Goal: Task Accomplishment & Management: Complete application form

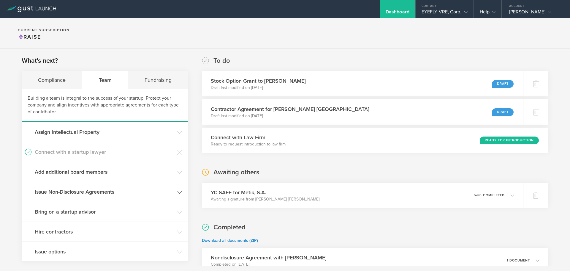
click at [85, 192] on h3 "Issue Non-Disclosure Agreements" at bounding box center [104, 192] width 139 height 8
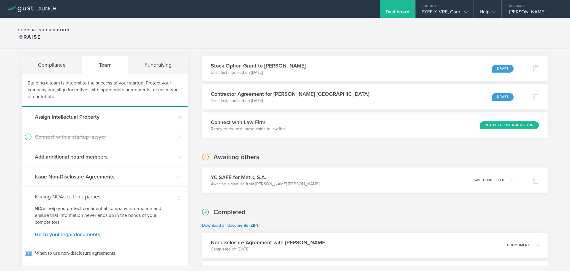
scroll to position [30, 0]
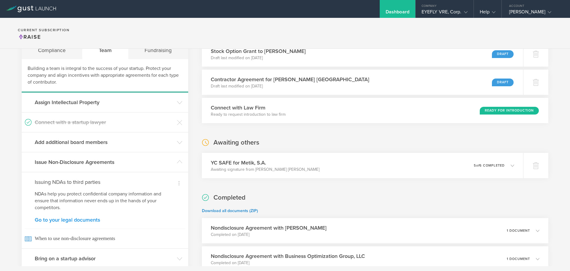
click at [75, 220] on link "Go to your legal documents" at bounding box center [105, 219] width 140 height 5
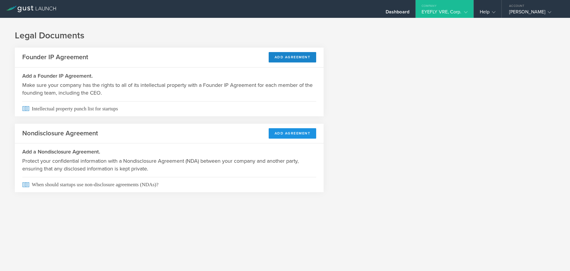
click at [287, 135] on button "Add Agreement" at bounding box center [293, 133] width 48 height 10
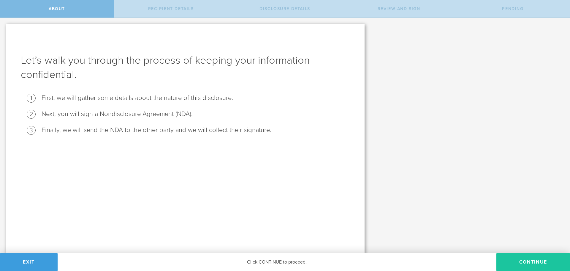
click at [534, 259] on button "Continue" at bounding box center [534, 262] width 74 height 18
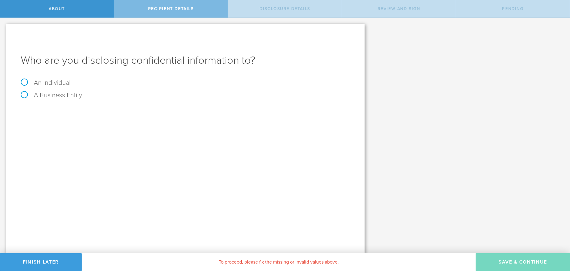
click at [38, 84] on label "An Individual" at bounding box center [46, 83] width 50 height 8
click at [4, 27] on input "An Individual" at bounding box center [2, 23] width 4 height 10
radio input "true"
click at [101, 117] on div "Name The first and last name of the person that you are disclosing confidential…" at bounding box center [185, 120] width 329 height 33
click at [100, 111] on input "text" at bounding box center [207, 111] width 285 height 9
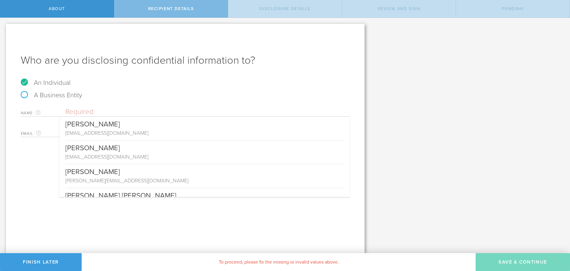
paste input "[PERSON_NAME] [PERSON_NAME]"
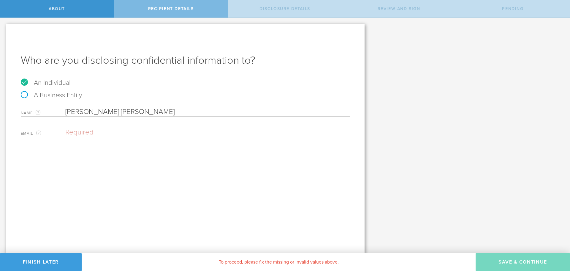
type input "[PERSON_NAME] [PERSON_NAME]"
click at [94, 128] on input "email" at bounding box center [206, 132] width 282 height 9
paste input "[EMAIL_ADDRESS][DOMAIN_NAME]"
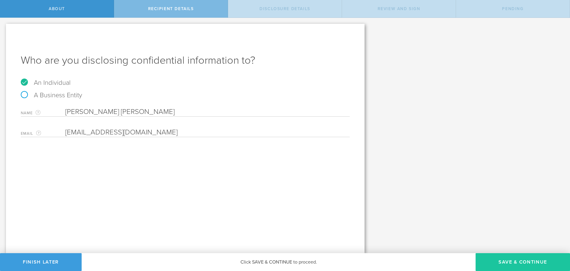
type input "[EMAIL_ADDRESS][DOMAIN_NAME]"
click at [531, 258] on button "Save & Continue" at bounding box center [523, 262] width 94 height 18
select select "string:5 years"
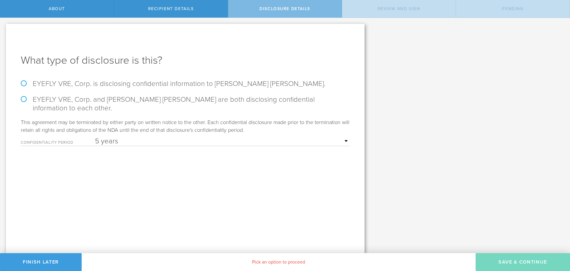
click at [25, 85] on label "EYEFLY VRE, Corp. is disclosing confidential information to [PERSON_NAME] [PERS…" at bounding box center [185, 83] width 329 height 9
click at [4, 30] on input "EYEFLY VRE, Corp. is disclosing confidential information to [PERSON_NAME] [PERS…" at bounding box center [2, 24] width 4 height 12
radio input "true"
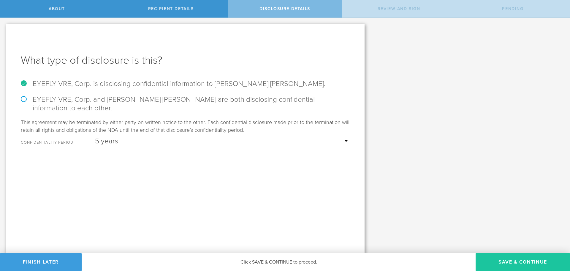
click at [518, 261] on button "Save & Continue" at bounding box center [523, 262] width 94 height 18
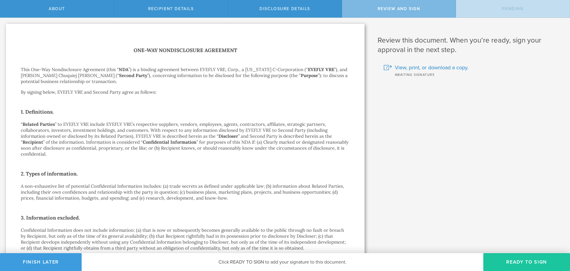
click at [533, 262] on button "Ready to Sign" at bounding box center [527, 262] width 87 height 18
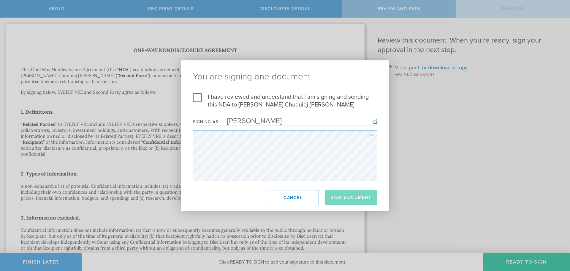
click at [199, 98] on label "I have reviewed and understand that I am signing and sending this NDA to [PERSO…" at bounding box center [285, 100] width 184 height 15
click at [0, 0] on input "I have reviewed and understand that I am signing and sending this NDA to [PERSO…" at bounding box center [0, 0] width 0 height 0
click at [364, 198] on button "Sign Document" at bounding box center [351, 197] width 52 height 15
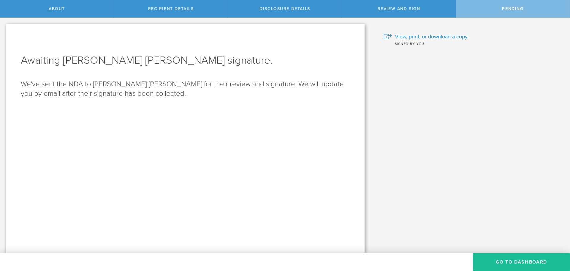
click at [448, 35] on span "View, print, or download a copy." at bounding box center [432, 37] width 74 height 8
